Goal: Navigation & Orientation: Find specific page/section

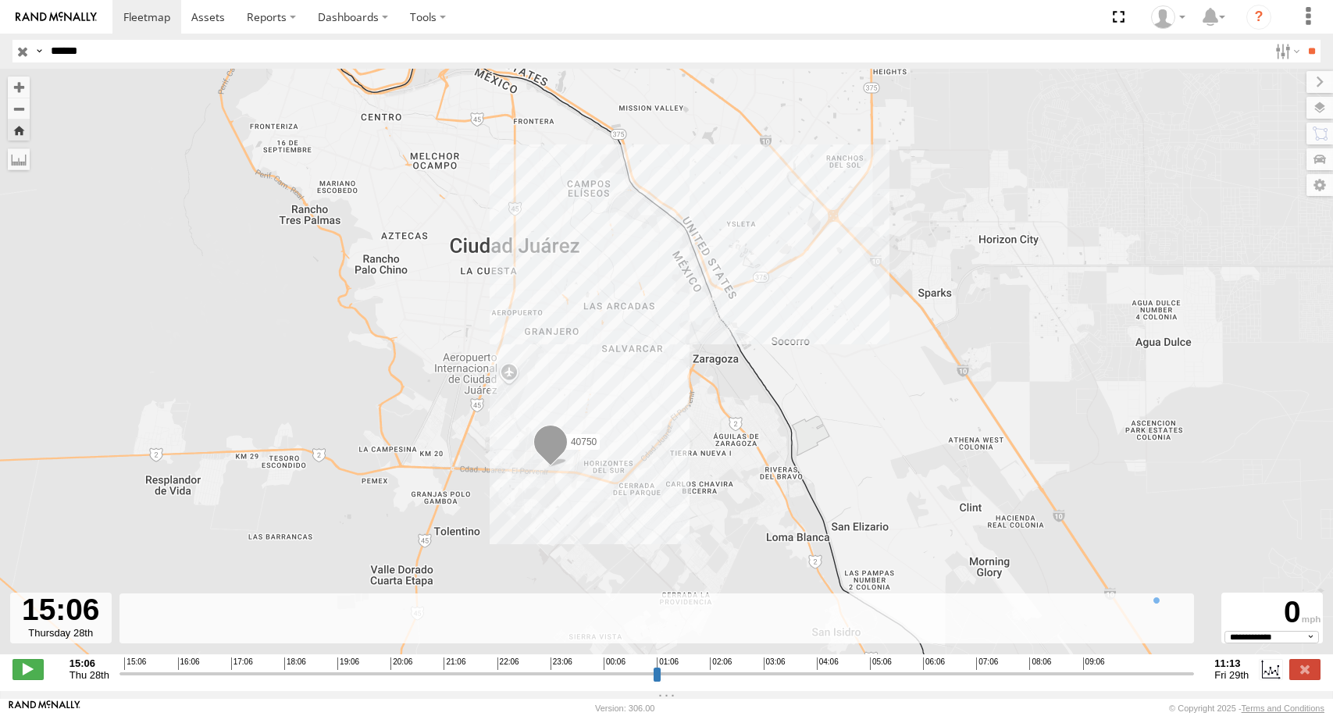
select select "**********"
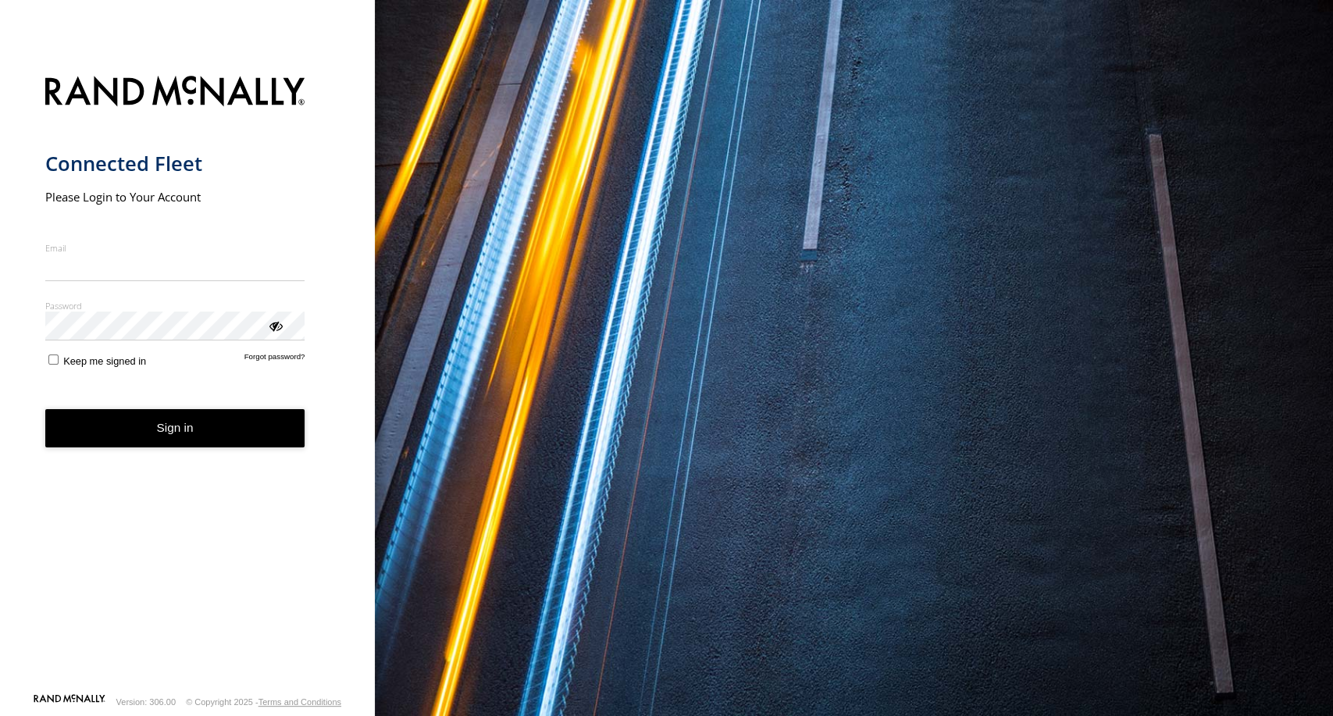
type input "**********"
click at [181, 429] on button "Sign in" at bounding box center [175, 428] width 260 height 38
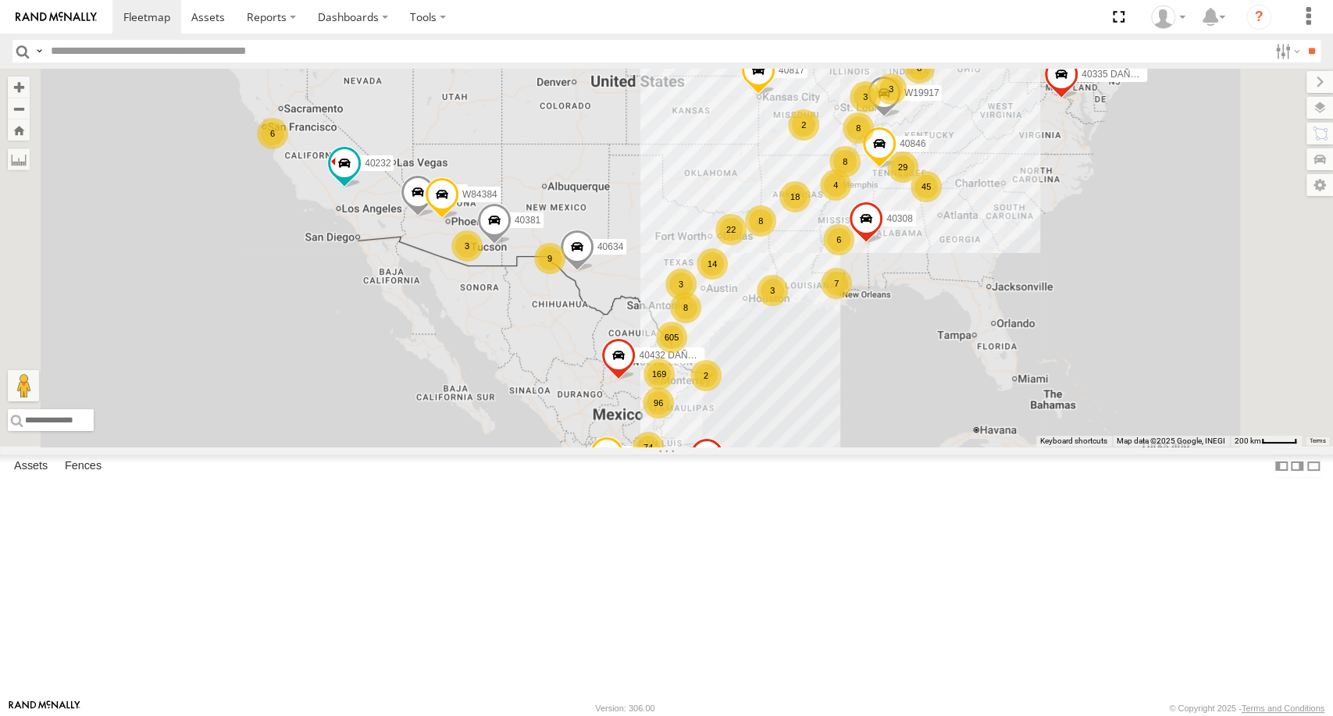
click at [854, 255] on div "6" at bounding box center [838, 239] width 31 height 31
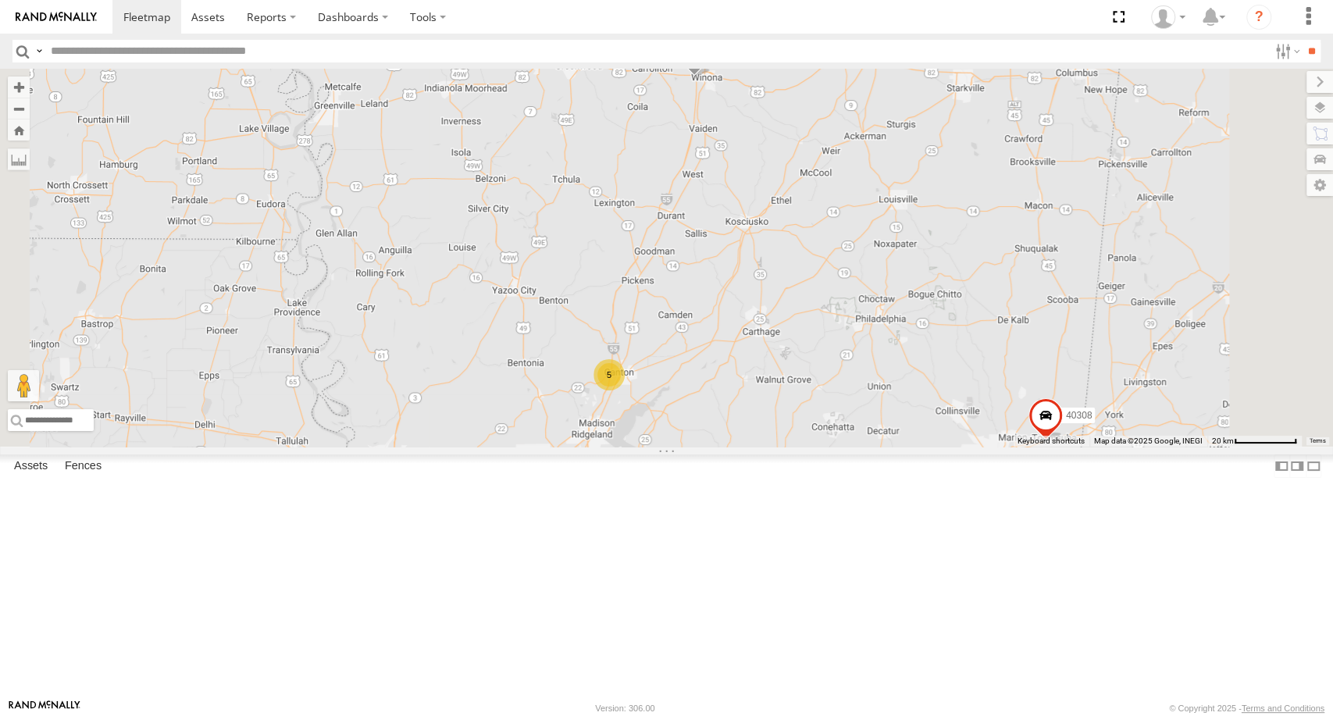
drag, startPoint x: 1040, startPoint y: 369, endPoint x: 1011, endPoint y: 311, distance: 64.6
click at [1011, 311] on div "40817 40335 DAÑADO 40381 42307 DAÑADO 40996 40634 42313 PERDIDO N2303 40432 DAÑ…" at bounding box center [666, 258] width 1333 height 378
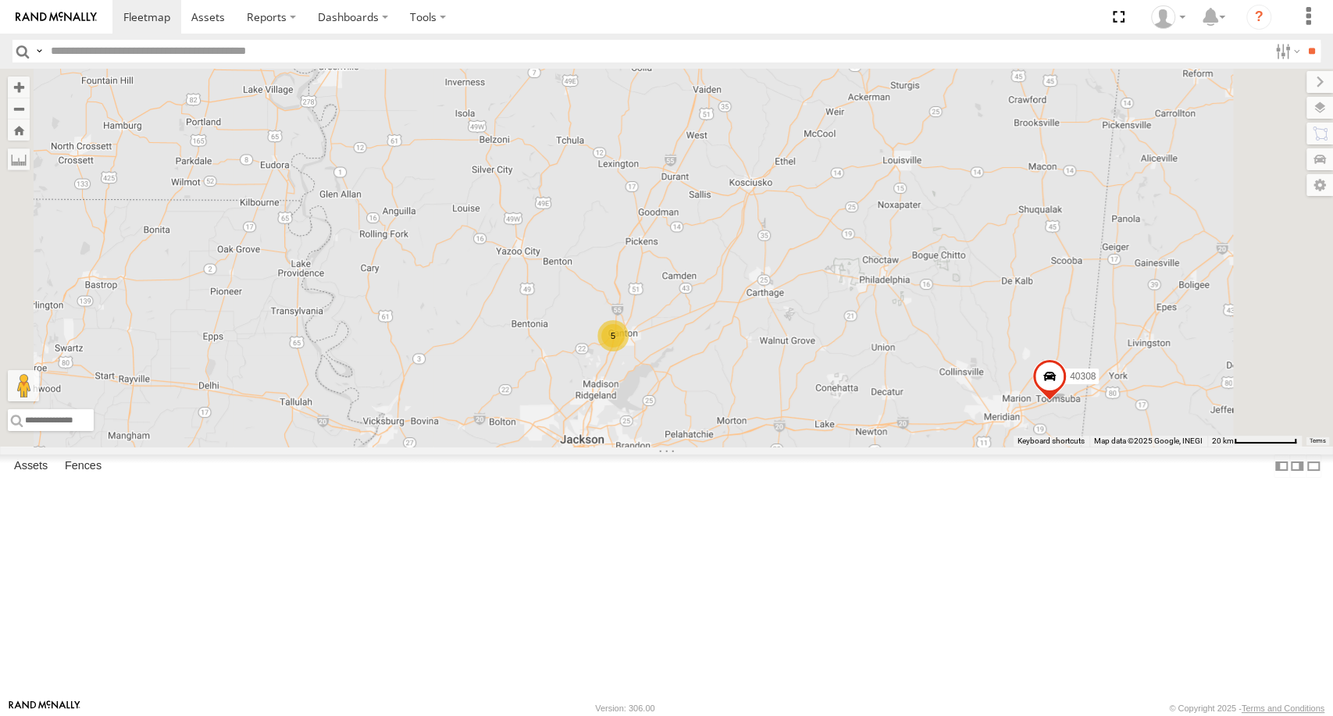
click at [628, 351] on div "5" at bounding box center [612, 335] width 31 height 31
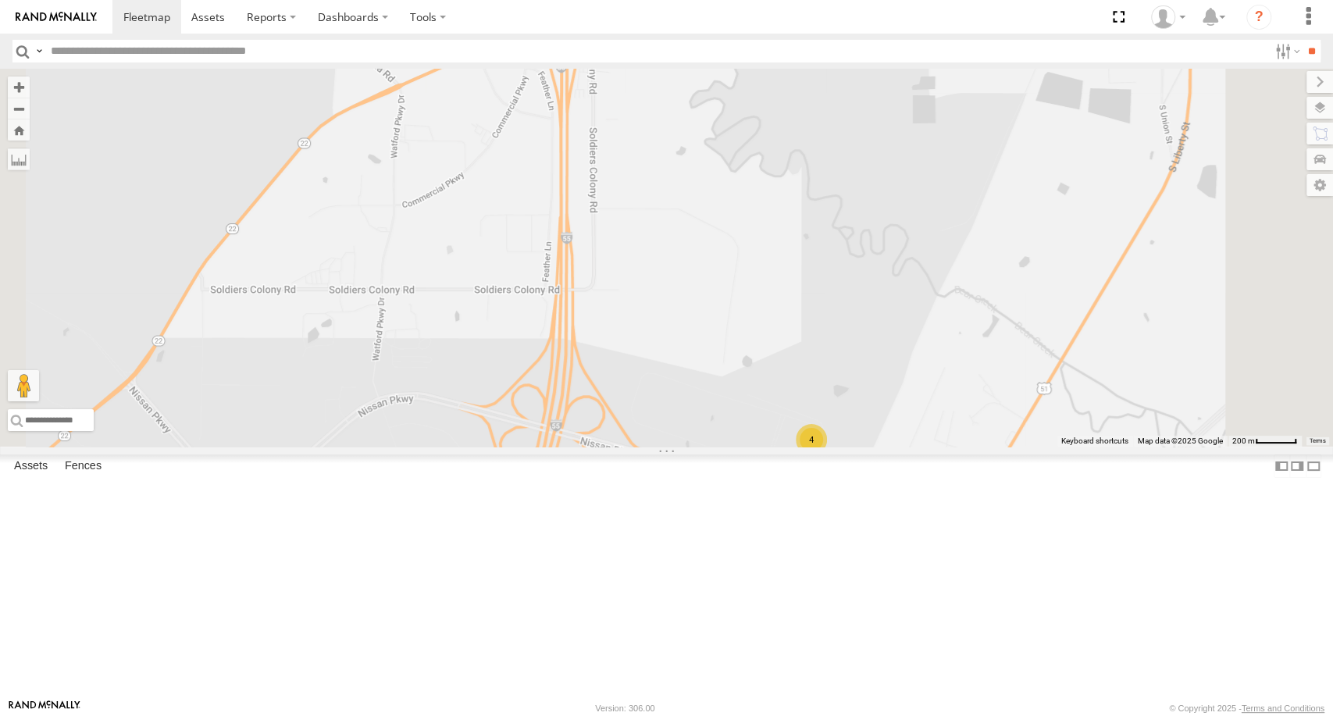
click at [827, 455] on div "4" at bounding box center [811, 439] width 31 height 31
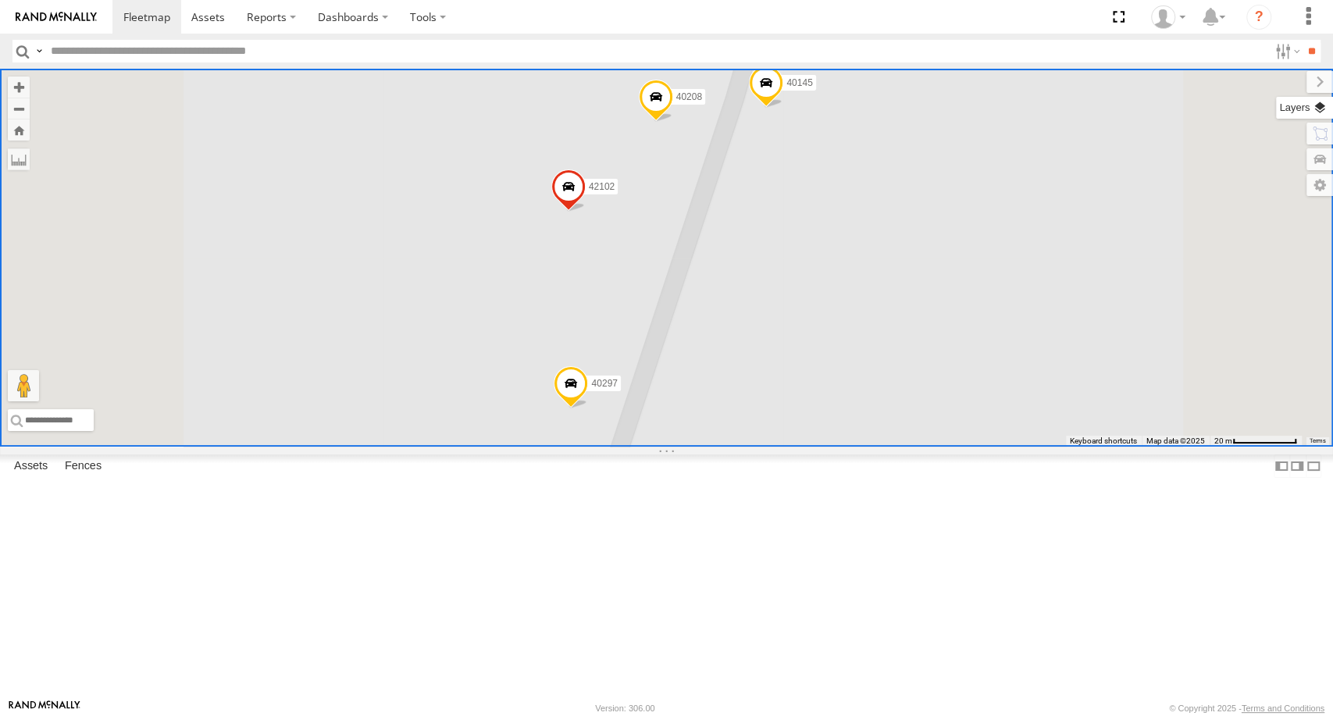
click at [1322, 112] on label at bounding box center [1304, 108] width 57 height 22
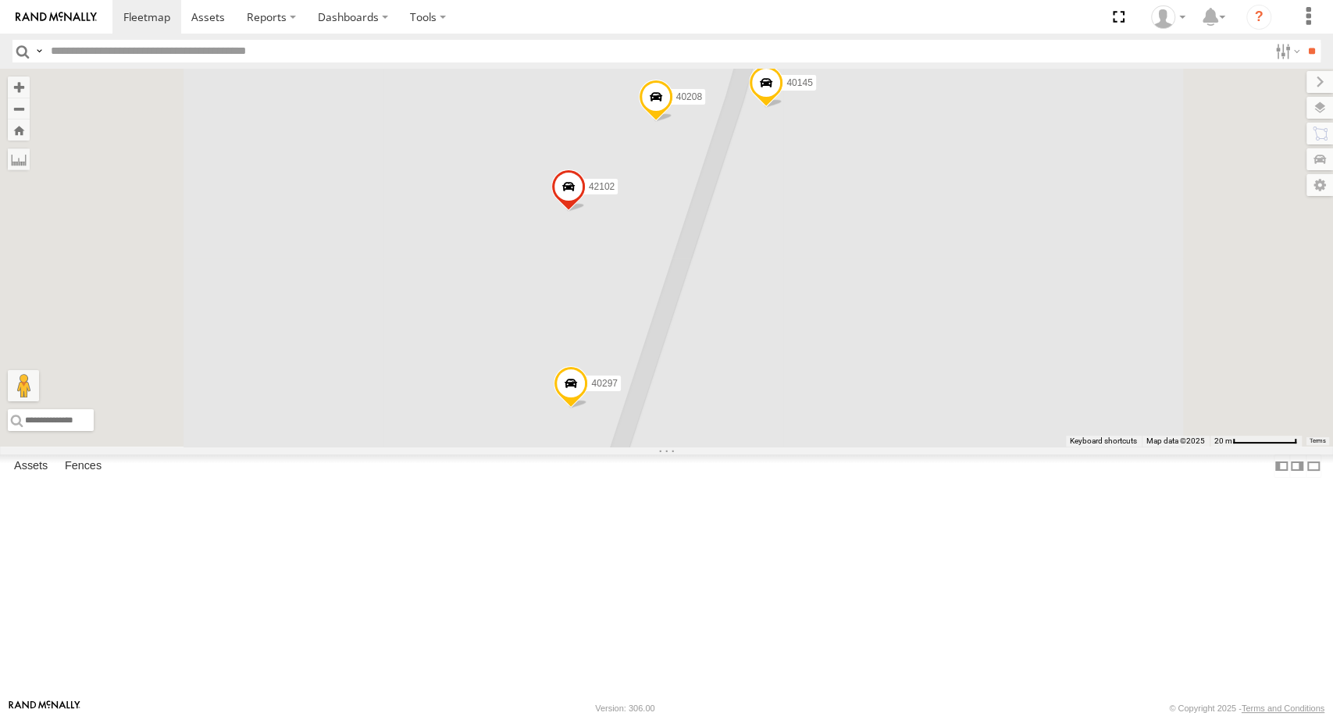
click at [0, 0] on div "Basemaps" at bounding box center [0, 0] width 0 height 0
click at [0, 0] on label at bounding box center [0, 0] width 0 height 0
click at [0, 0] on span "Satellite" at bounding box center [0, 0] width 0 height 0
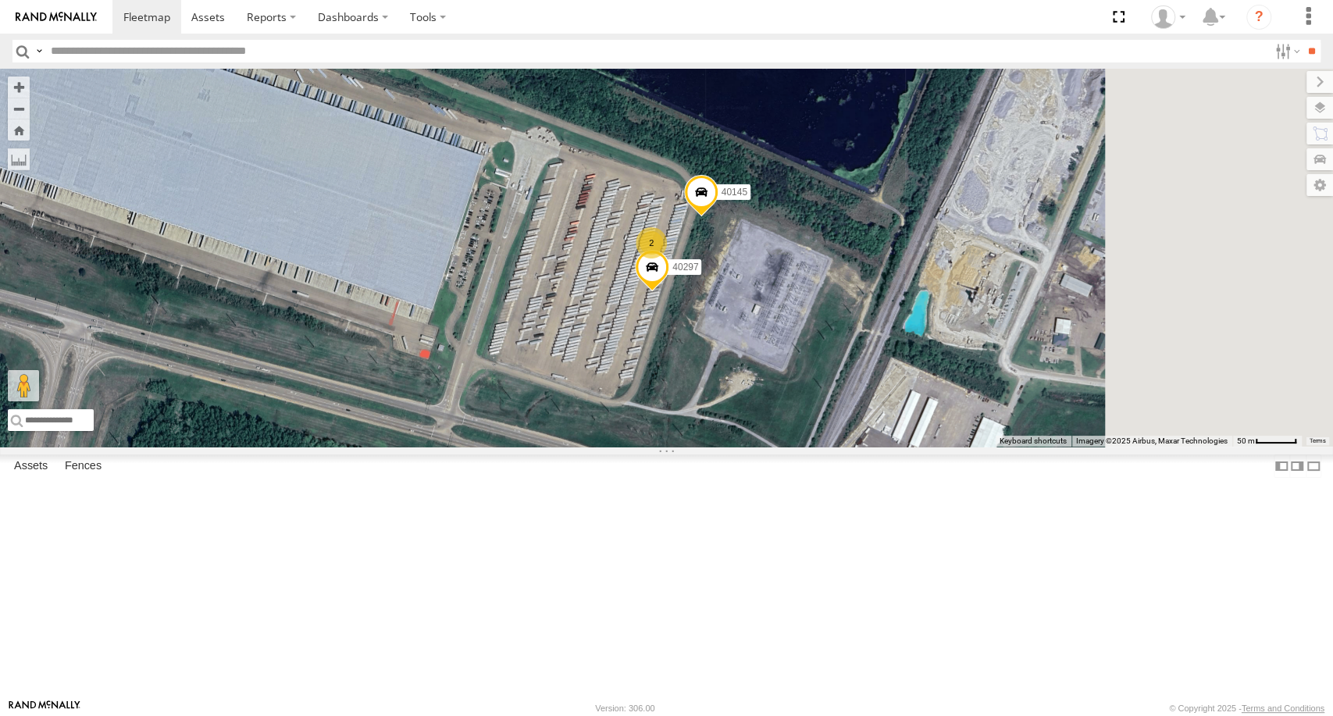
drag, startPoint x: 1021, startPoint y: 443, endPoint x: 881, endPoint y: 489, distance: 147.1
click at [881, 447] on div "40817 40335 DAÑADO 40381 42307 DAÑADO 40996 40634 42313 PERDIDO N2303 40432 DAÑ…" at bounding box center [666, 258] width 1333 height 378
